Goal: Feedback & Contribution: Contribute content

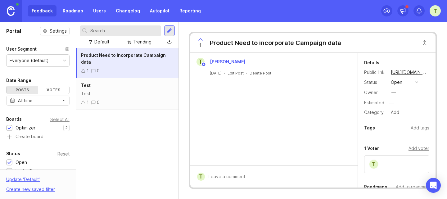
scroll to position [216, 0]
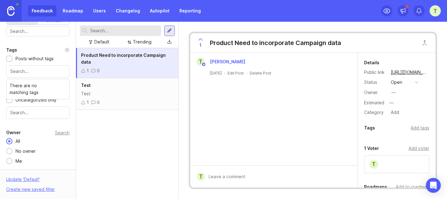
click at [74, 11] on link "Roadmap" at bounding box center [73, 10] width 28 height 11
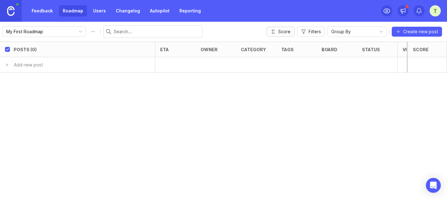
click at [284, 27] on button "Score" at bounding box center [281, 32] width 28 height 10
click at [13, 7] on img at bounding box center [10, 11] width 7 height 10
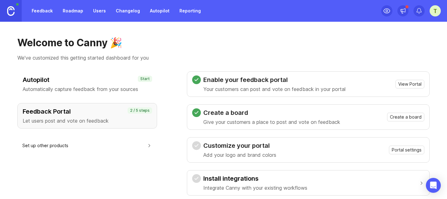
click at [36, 15] on link "Feedback" at bounding box center [42, 10] width 29 height 11
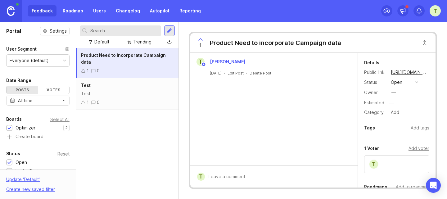
click at [168, 31] on div at bounding box center [169, 31] width 5 height 6
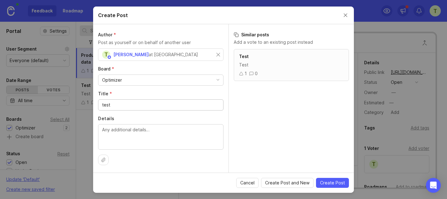
type input "test"
click at [242, 74] on icon at bounding box center [241, 73] width 4 height 4
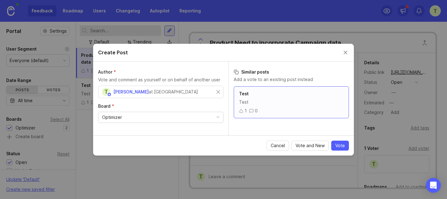
click at [242, 110] on icon at bounding box center [241, 110] width 4 height 3
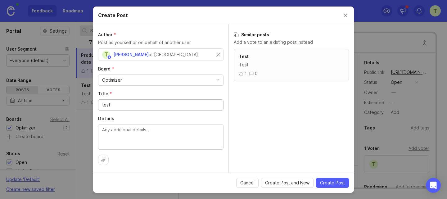
click at [239, 76] on div "1" at bounding box center [243, 73] width 8 height 7
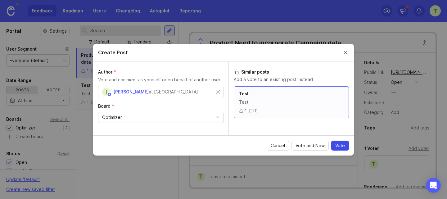
click at [341, 147] on span "Vote" at bounding box center [340, 146] width 10 height 6
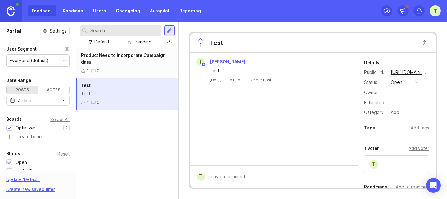
click at [166, 29] on div at bounding box center [169, 30] width 11 height 11
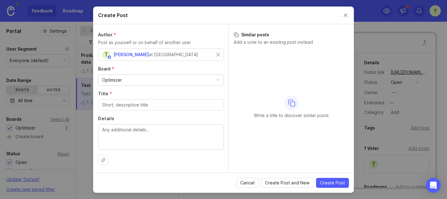
click at [344, 15] on button "Close create post modal" at bounding box center [345, 15] width 7 height 7
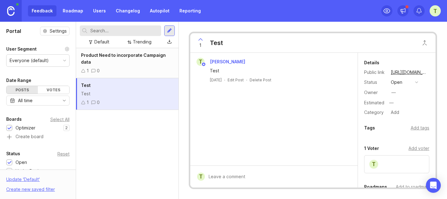
click at [166, 30] on div at bounding box center [169, 30] width 11 height 11
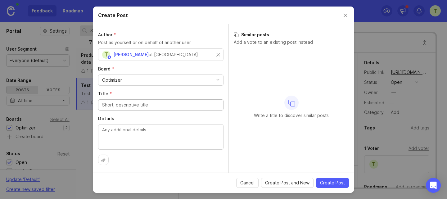
click at [130, 79] on div "Optimizer" at bounding box center [160, 80] width 125 height 11
click at [134, 80] on div "Optimizer" at bounding box center [160, 80] width 125 height 11
click at [124, 104] on input "Title *" at bounding box center [160, 105] width 117 height 7
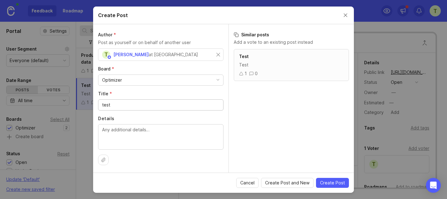
type input "test"
click at [242, 72] on icon at bounding box center [241, 73] width 4 height 4
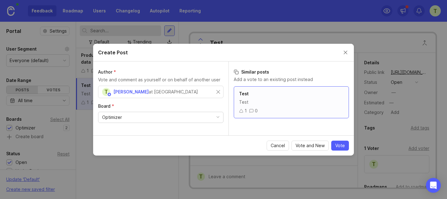
click at [250, 109] on icon at bounding box center [251, 111] width 4 height 4
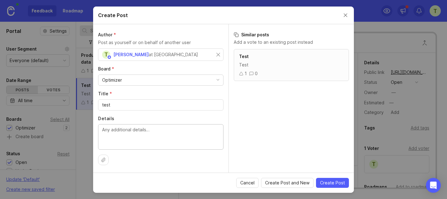
click at [113, 132] on textarea "Details" at bounding box center [160, 136] width 117 height 20
click at [127, 106] on input "test" at bounding box center [160, 105] width 117 height 7
click at [126, 135] on textarea "Details" at bounding box center [160, 136] width 117 height 20
type textarea "hehehhe"
click at [333, 183] on span "Create Post" at bounding box center [332, 183] width 25 height 6
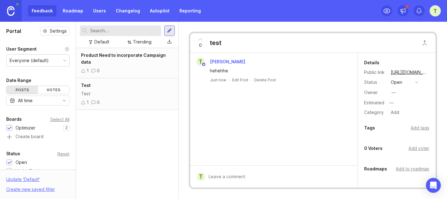
click at [76, 11] on link "Roadmap" at bounding box center [73, 10] width 28 height 11
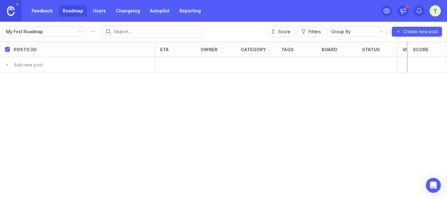
click at [42, 14] on link "Feedback" at bounding box center [42, 10] width 29 height 11
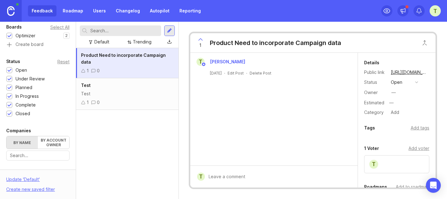
scroll to position [93, 0]
click at [62, 13] on link "Roadmap" at bounding box center [73, 10] width 28 height 11
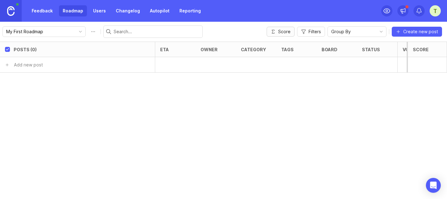
click at [274, 33] on icon "button" at bounding box center [273, 31] width 2 height 3
click at [276, 33] on button "Score" at bounding box center [281, 32] width 28 height 10
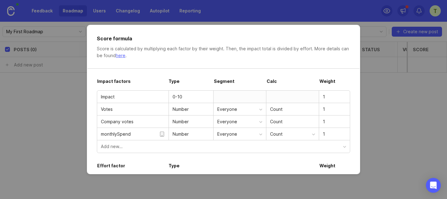
drag, startPoint x: 58, startPoint y: 35, endPoint x: 48, endPoint y: 17, distance: 20.2
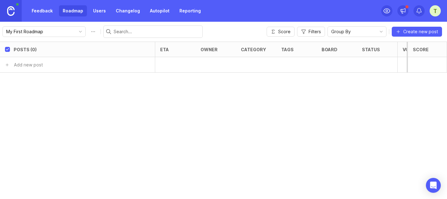
click at [43, 13] on link "Feedback" at bounding box center [42, 10] width 29 height 11
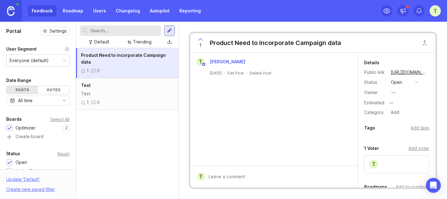
scroll to position [31, 0]
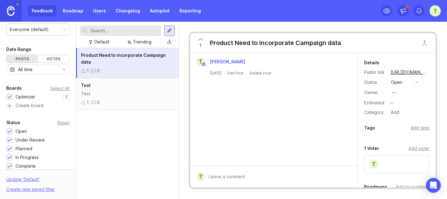
click at [65, 11] on link "Roadmap" at bounding box center [73, 10] width 28 height 11
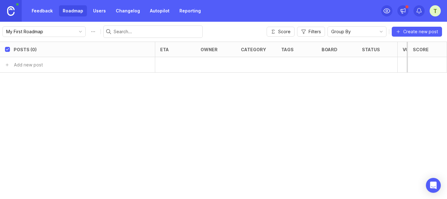
click at [48, 7] on link "Feedback" at bounding box center [42, 10] width 29 height 11
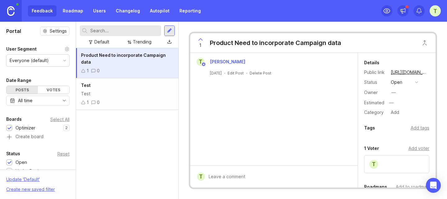
drag, startPoint x: 413, startPoint y: 23, endPoint x: 408, endPoint y: 11, distance: 12.4
click at [413, 23] on div "1 Product Need to incorporate Campaign data T [PERSON_NAME] [DATE] · Edit Post …" at bounding box center [313, 110] width 268 height 177
click at [166, 32] on div at bounding box center [169, 30] width 11 height 11
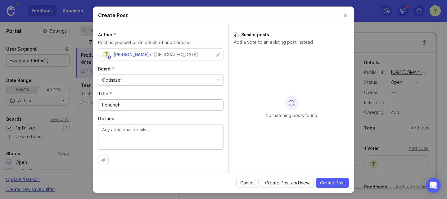
type input "heheheh"
click at [346, 14] on button "Close create post modal" at bounding box center [345, 15] width 7 height 7
